Goal: Information Seeking & Learning: Learn about a topic

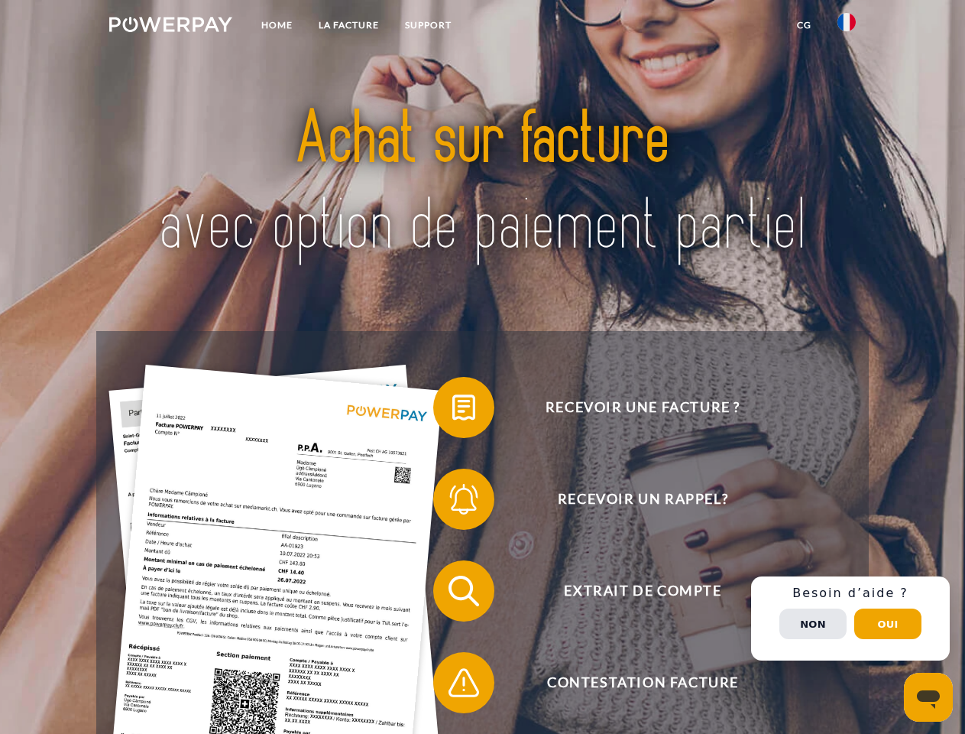
click at [170, 27] on img at bounding box center [170, 24] width 123 height 15
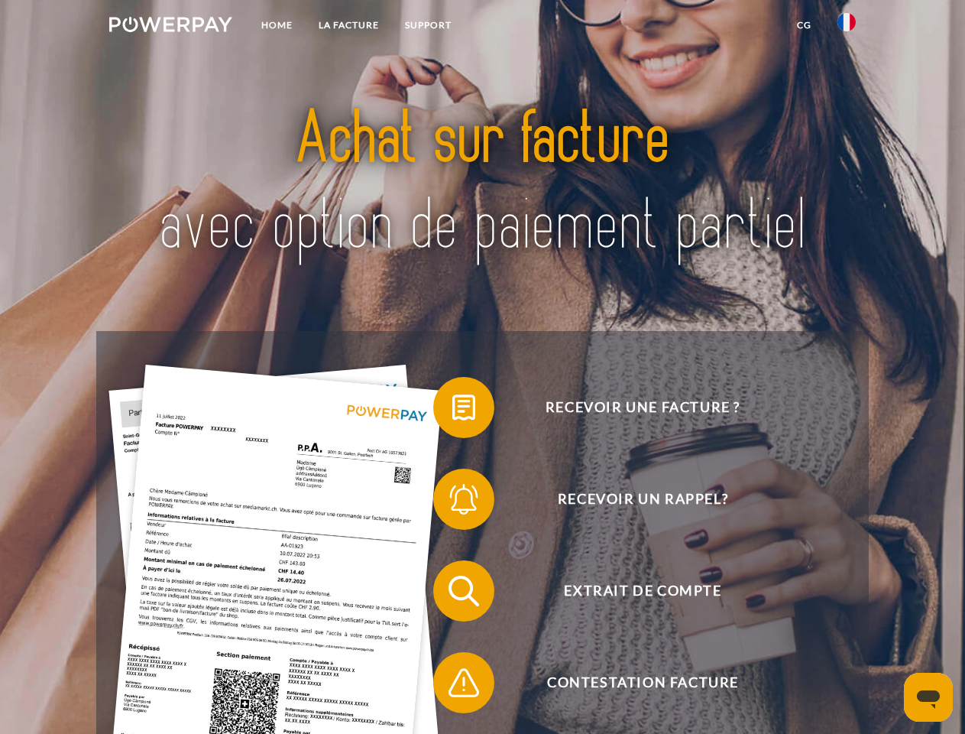
click at [847, 27] on img at bounding box center [846, 22] width 18 height 18
click at [804, 25] on link "CG" at bounding box center [804, 25] width 40 height 28
click at [452, 410] on span at bounding box center [441, 407] width 76 height 76
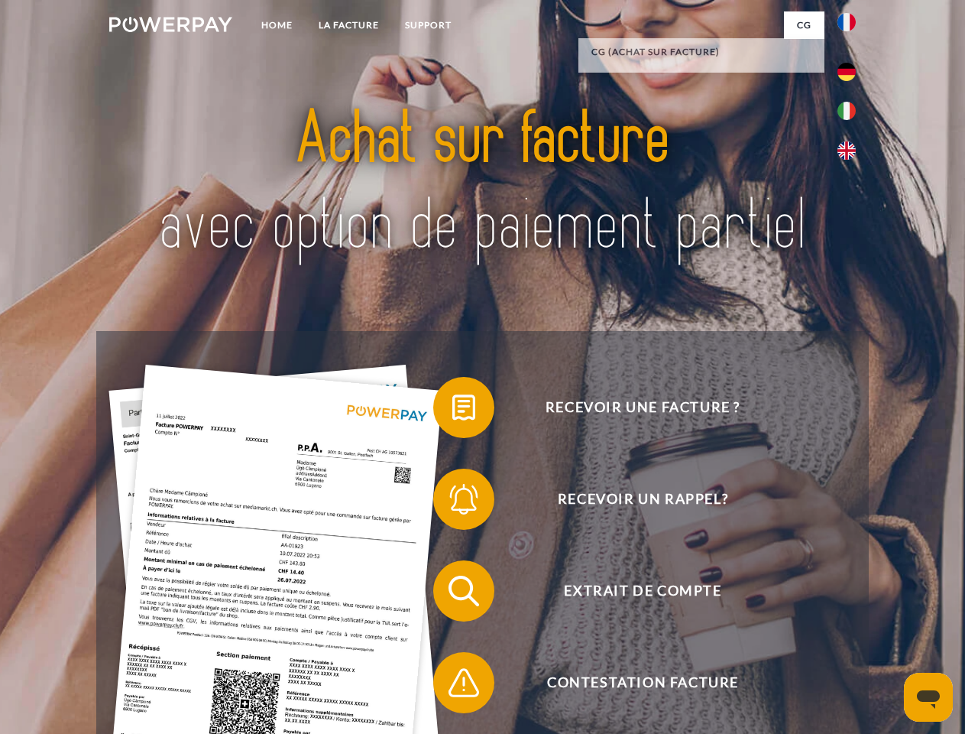
click at [452, 502] on span at bounding box center [441, 499] width 76 height 76
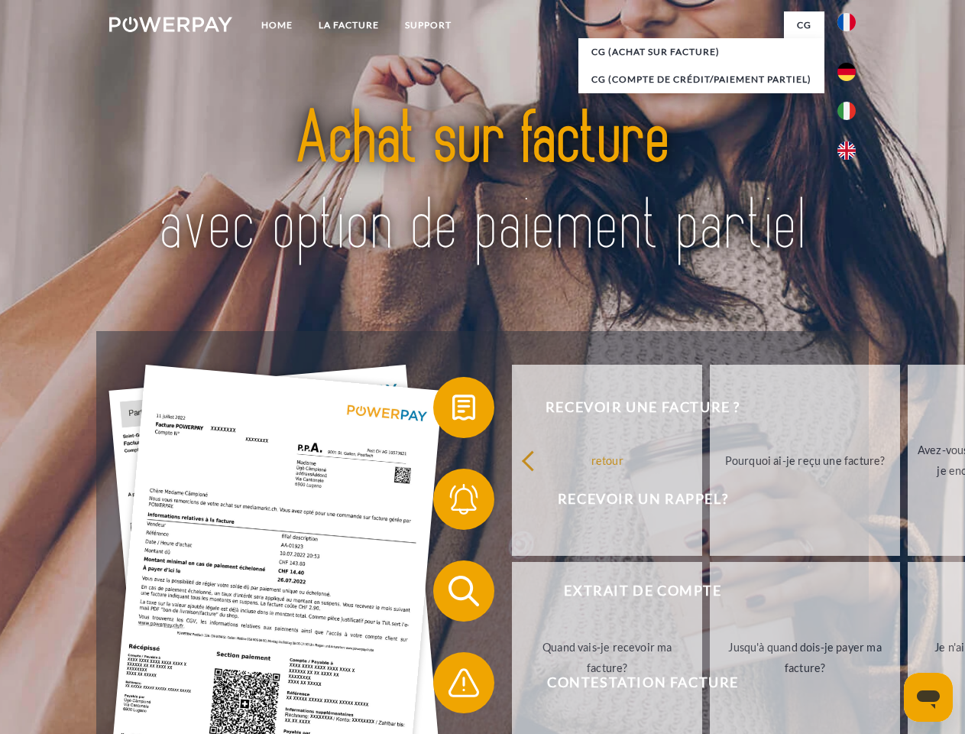
click at [710, 594] on link "Jusqu'à quand dois-je payer ma facture?" at bounding box center [805, 657] width 190 height 191
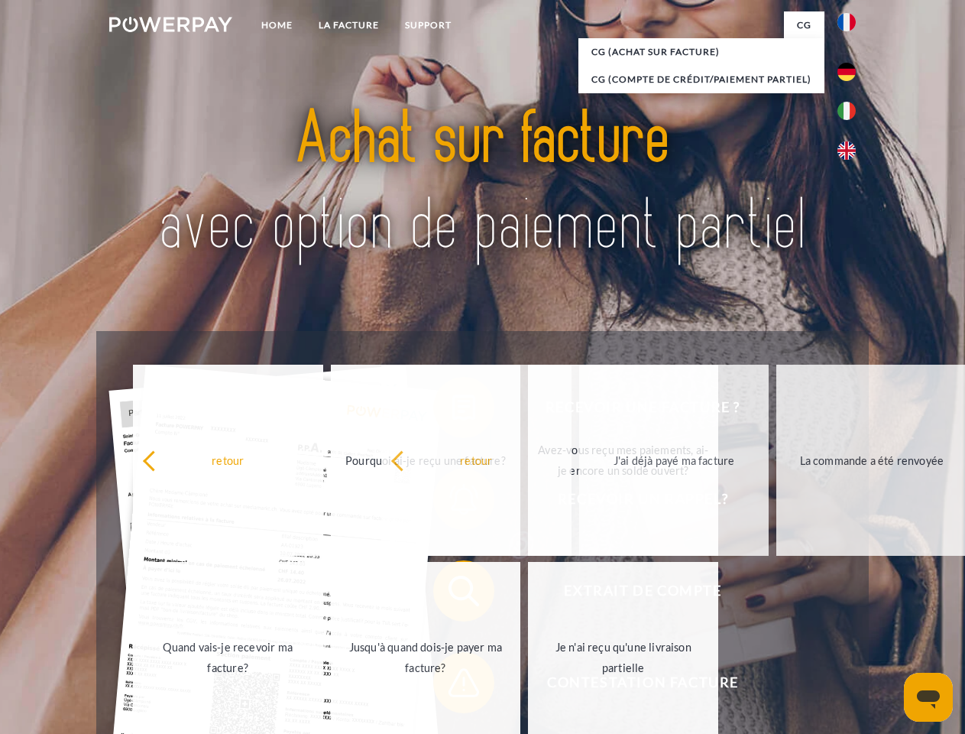
click at [452, 685] on span at bounding box center [441, 682] width 76 height 76
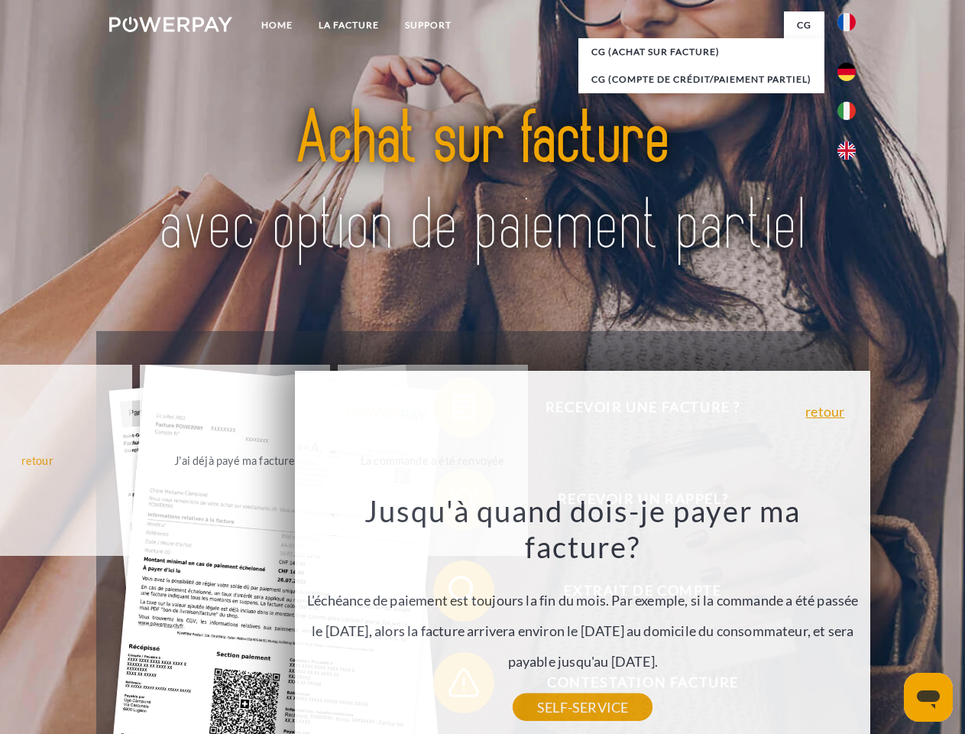
click at [850, 618] on div "Recevoir une facture ? Recevoir un rappel? Extrait de compte retour" at bounding box center [482, 636] width 772 height 611
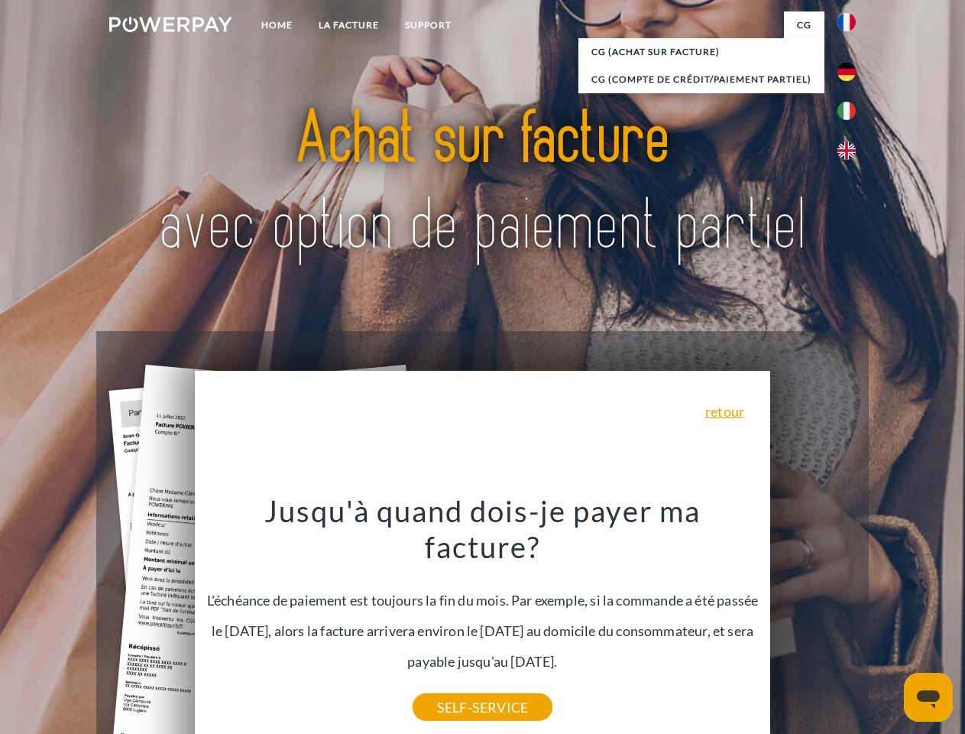
click at [813, 621] on span "Extrait de compte" at bounding box center [642, 590] width 374 height 61
click at [888, 624] on header "Home LA FACTURE Support" at bounding box center [482, 527] width 965 height 1055
